Goal: Use online tool/utility: Utilize a website feature to perform a specific function

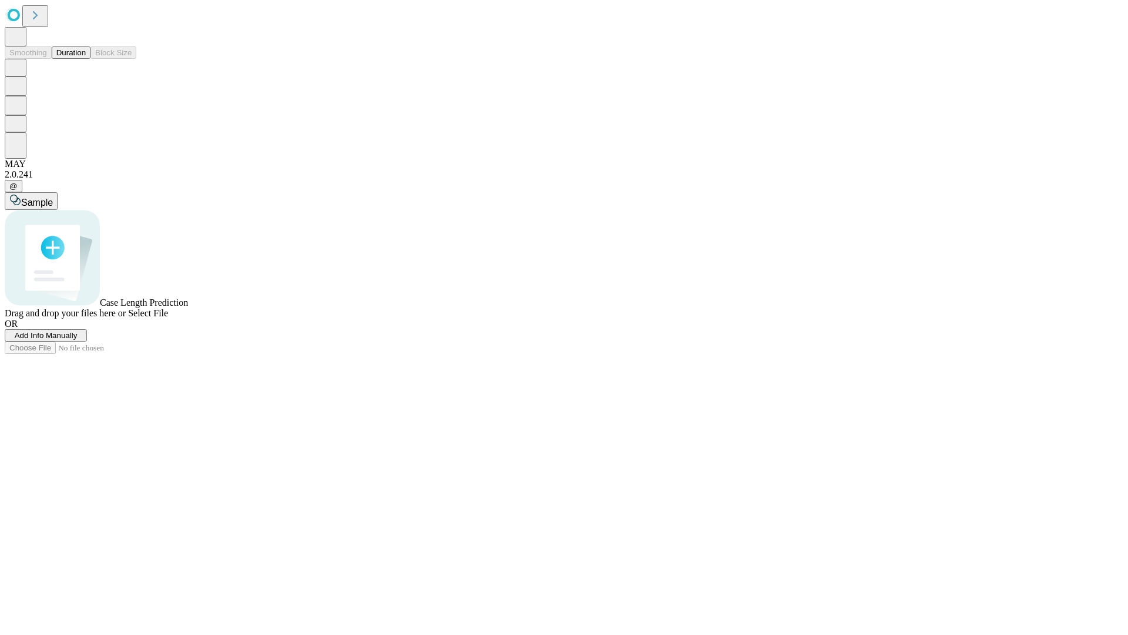
click at [86, 59] on button "Duration" at bounding box center [71, 52] width 39 height 12
click at [78, 340] on span "Add Info Manually" at bounding box center [46, 335] width 63 height 9
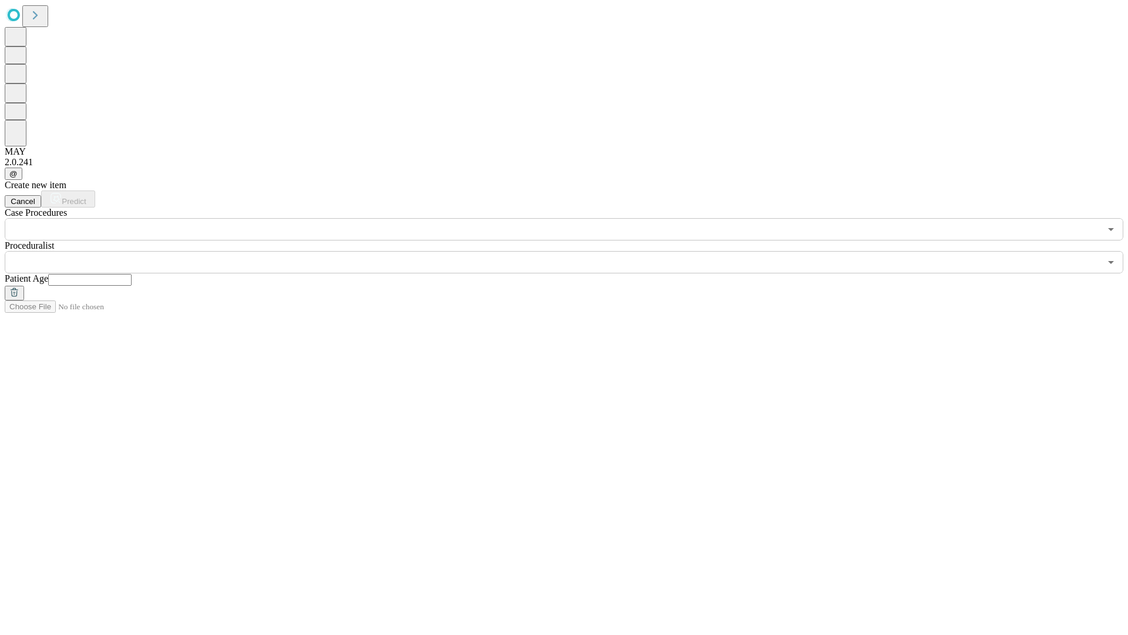
click at [132, 274] on input "text" at bounding box center [89, 280] width 83 height 12
type input "*"
click at [572, 251] on input "text" at bounding box center [553, 262] width 1096 height 22
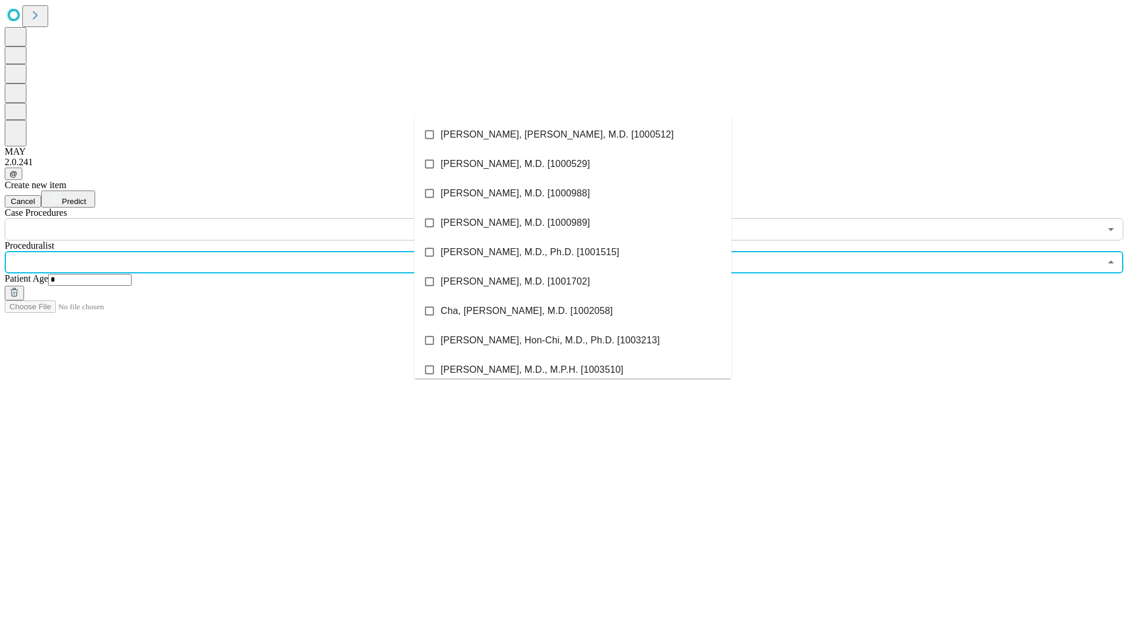
click at [573, 135] on li "[PERSON_NAME], [PERSON_NAME], M.D. [1000512]" at bounding box center [572, 134] width 317 height 29
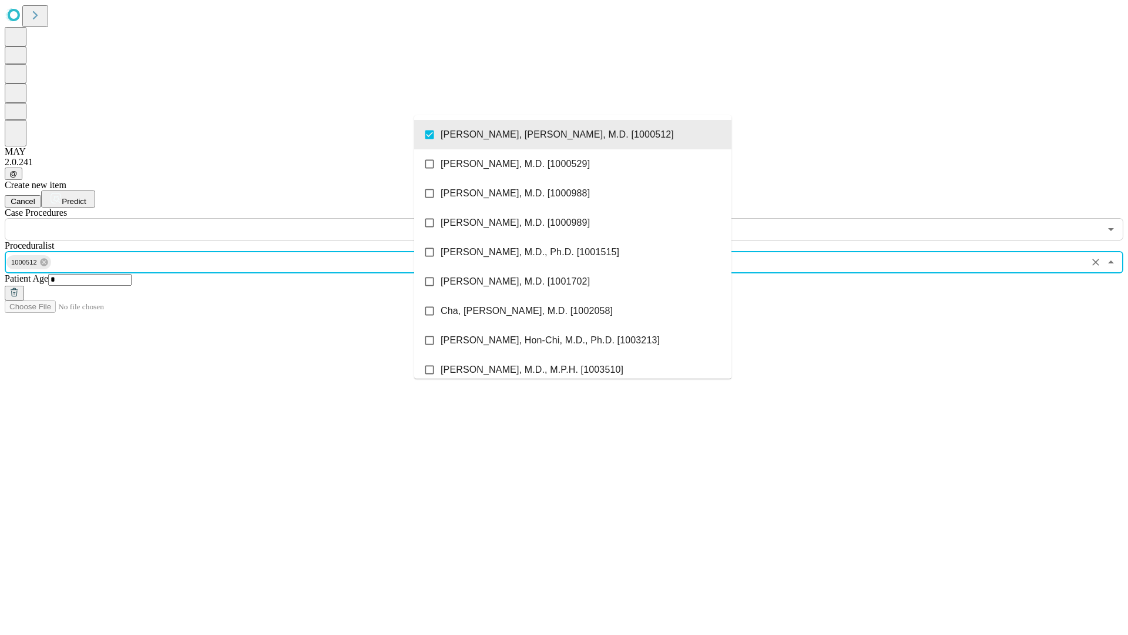
click at [247, 218] on input "text" at bounding box center [553, 229] width 1096 height 22
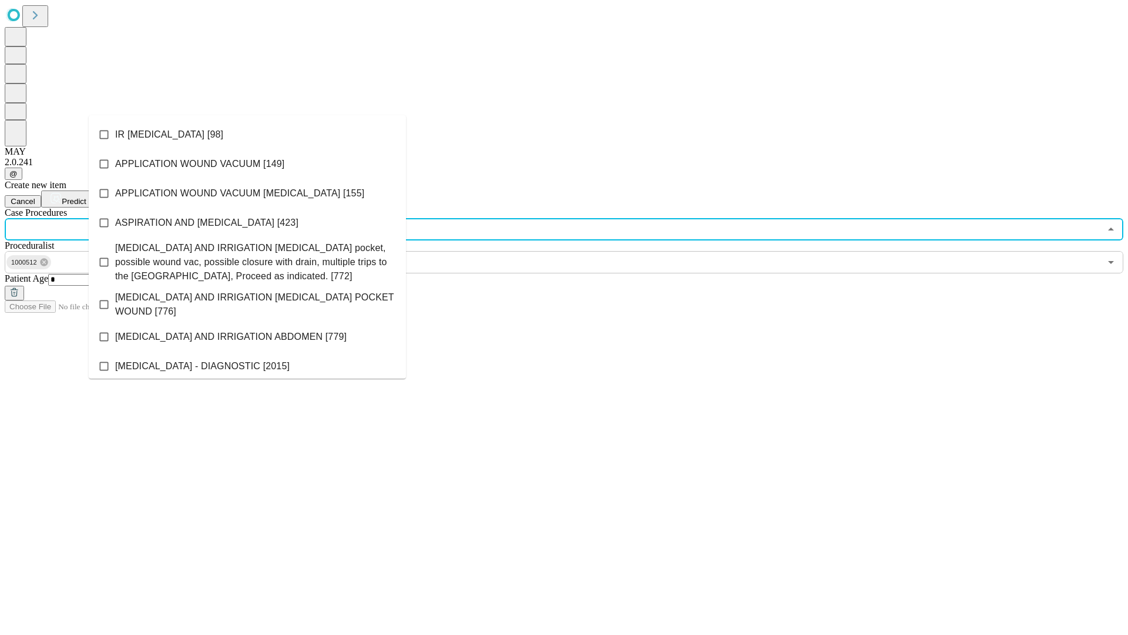
click at [247, 135] on li "IR [MEDICAL_DATA] [98]" at bounding box center [247, 134] width 317 height 29
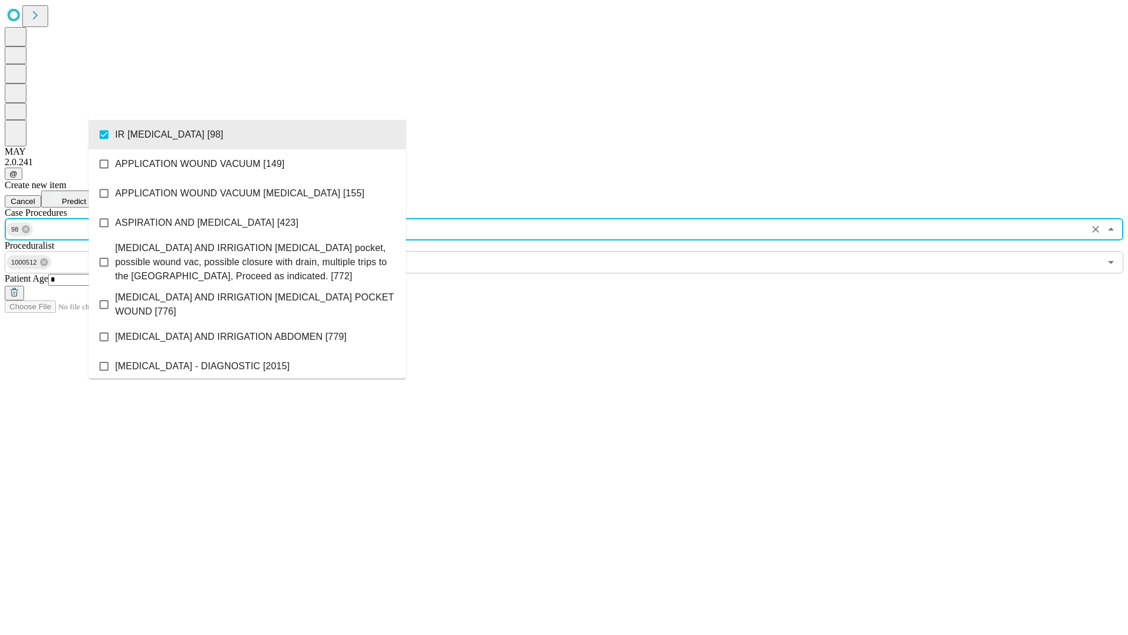
click at [86, 197] on span "Predict" at bounding box center [74, 201] width 24 height 9
